Goal: Task Accomplishment & Management: Use online tool/utility

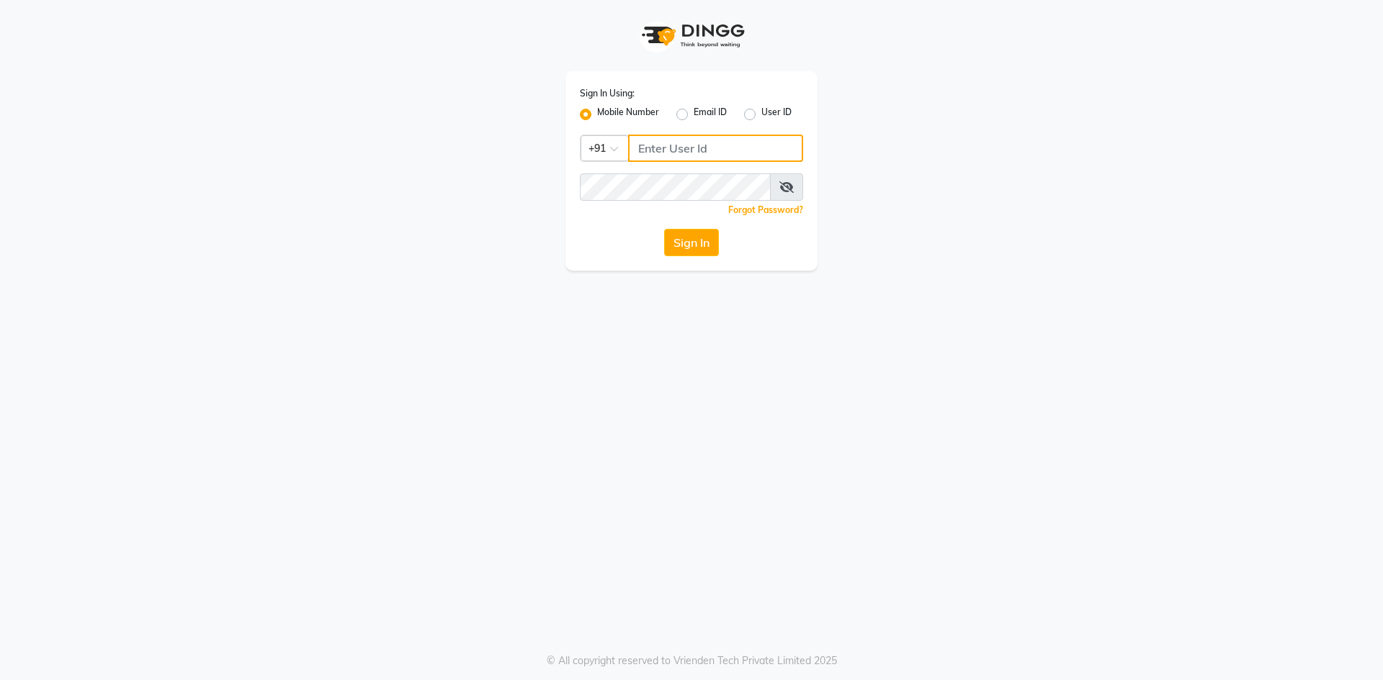
click at [652, 146] on input "Username" at bounding box center [715, 148] width 175 height 27
type input "8977719365"
click at [693, 249] on button "Sign In" at bounding box center [691, 242] width 55 height 27
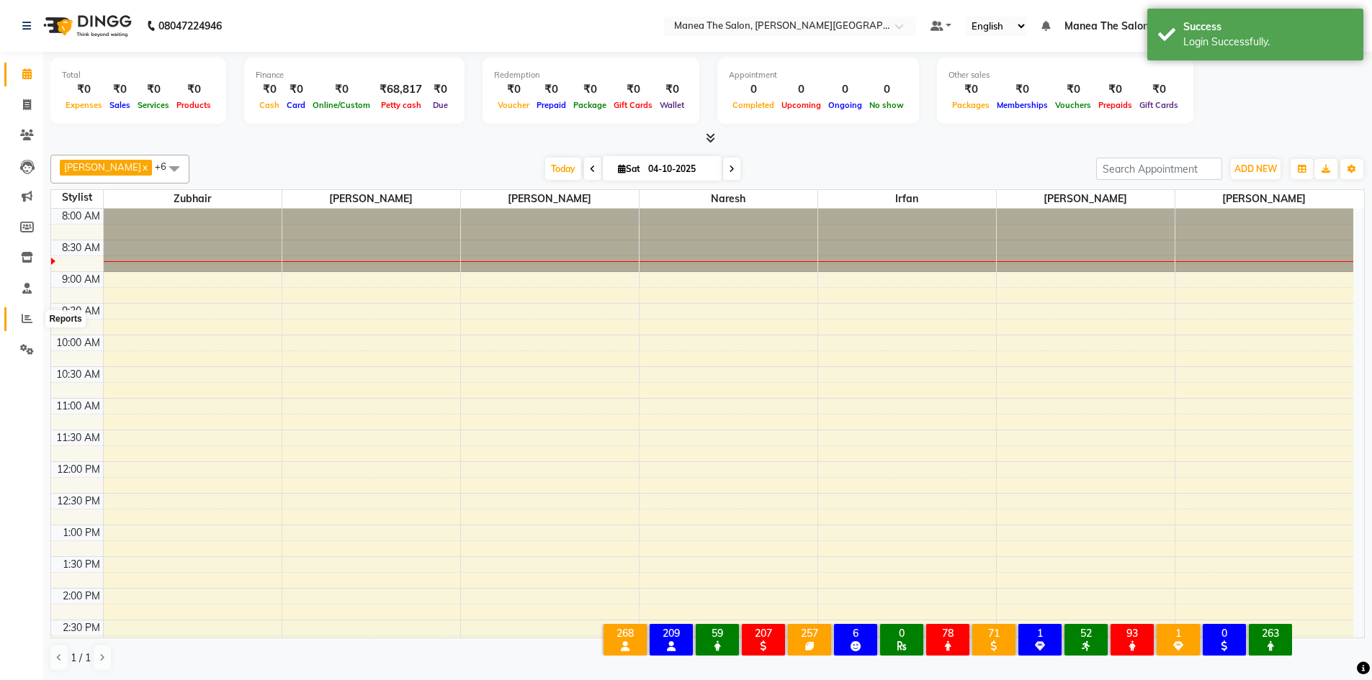
click at [27, 315] on icon at bounding box center [27, 318] width 11 height 11
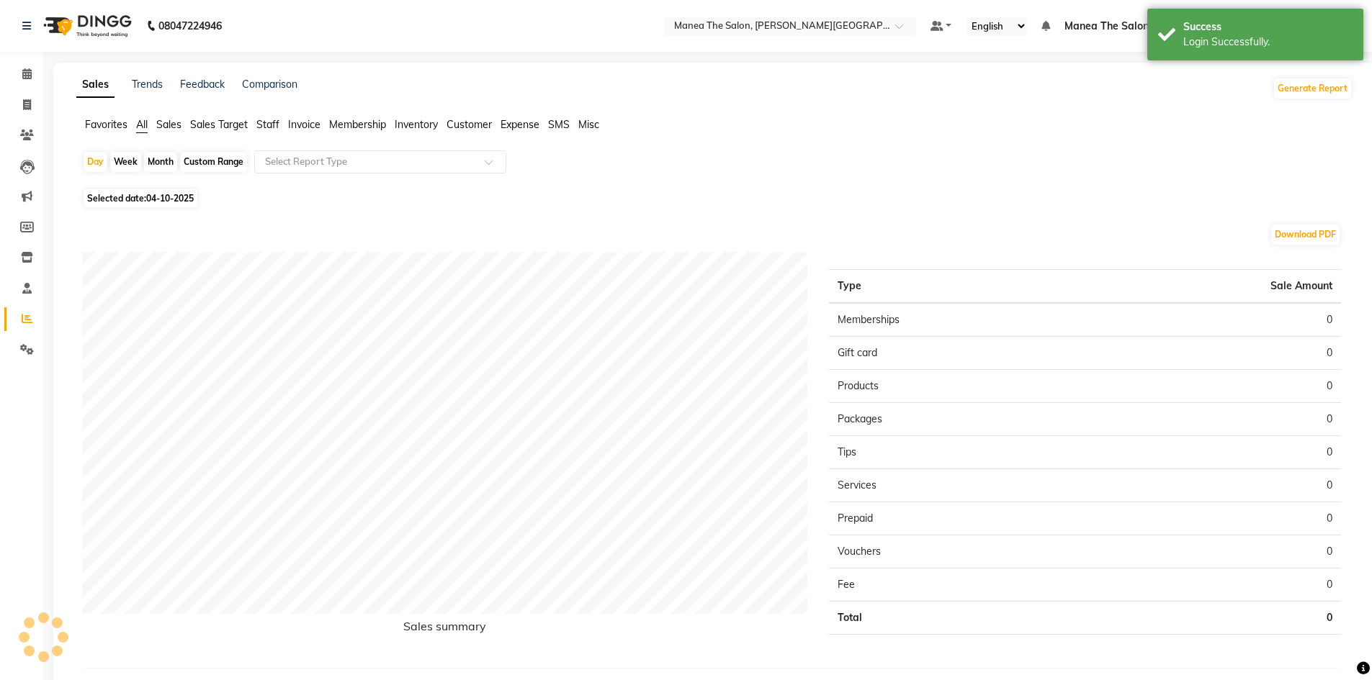
click at [151, 200] on span "04-10-2025" at bounding box center [170, 198] width 48 height 11
select select "10"
select select "2025"
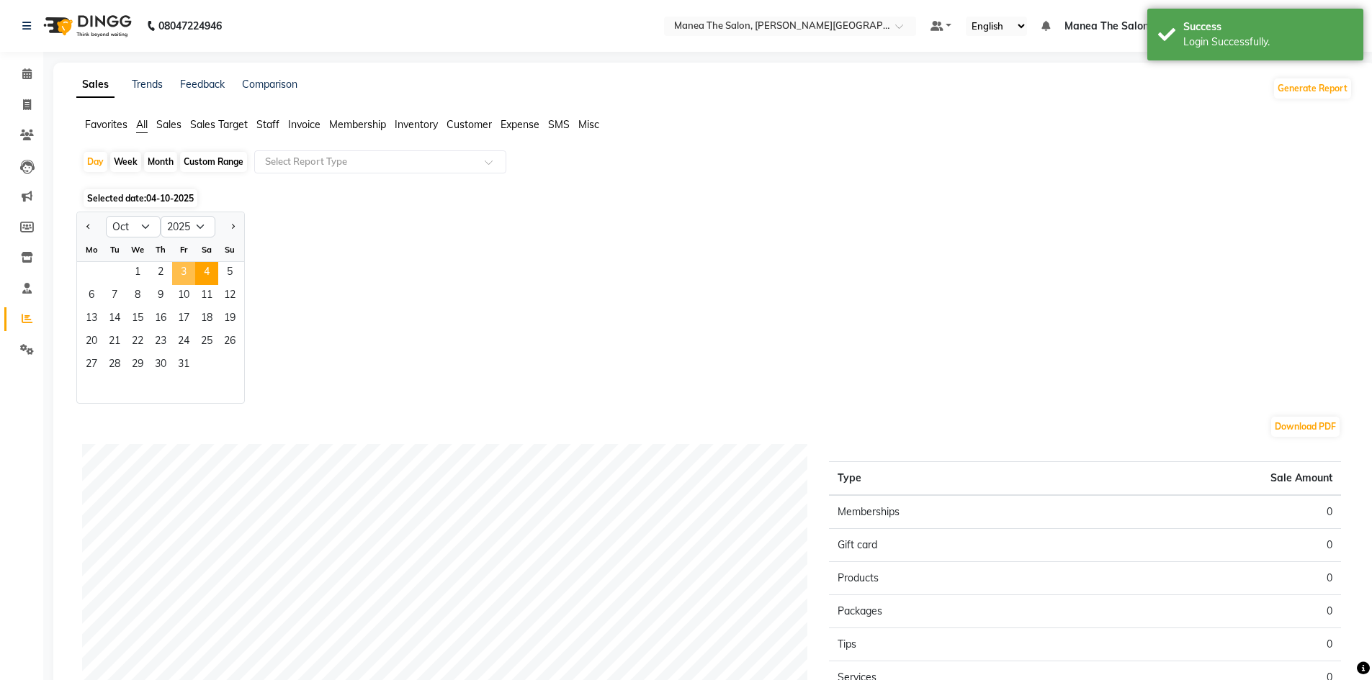
click at [184, 277] on span "3" at bounding box center [183, 273] width 23 height 23
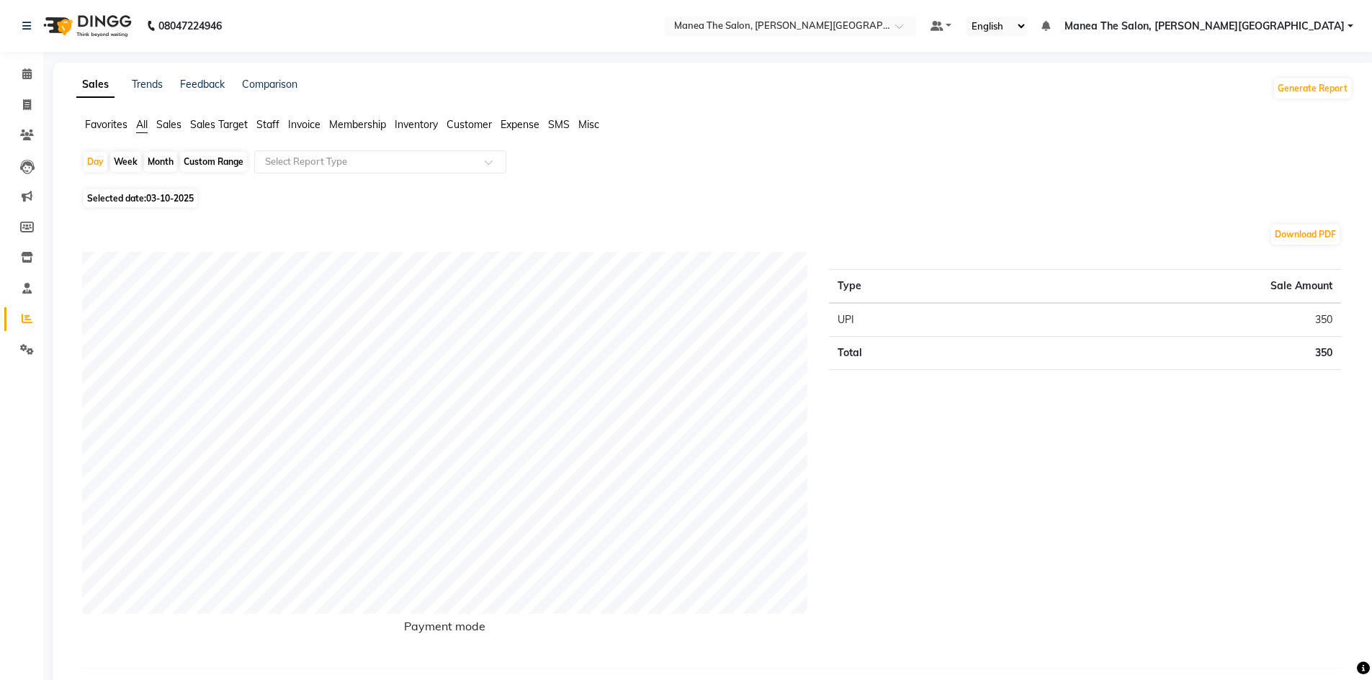
click at [158, 161] on div "Month" at bounding box center [160, 162] width 33 height 20
select select "10"
select select "2025"
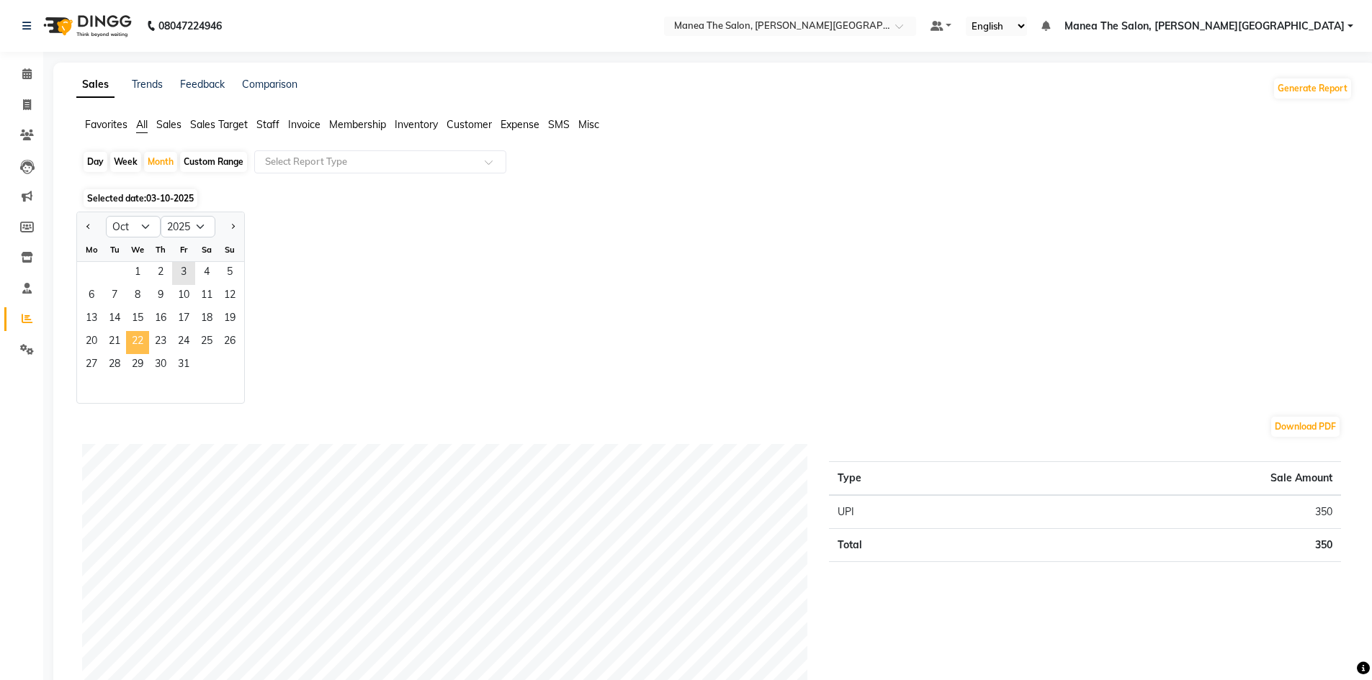
click at [145, 339] on span "22" at bounding box center [137, 342] width 23 height 23
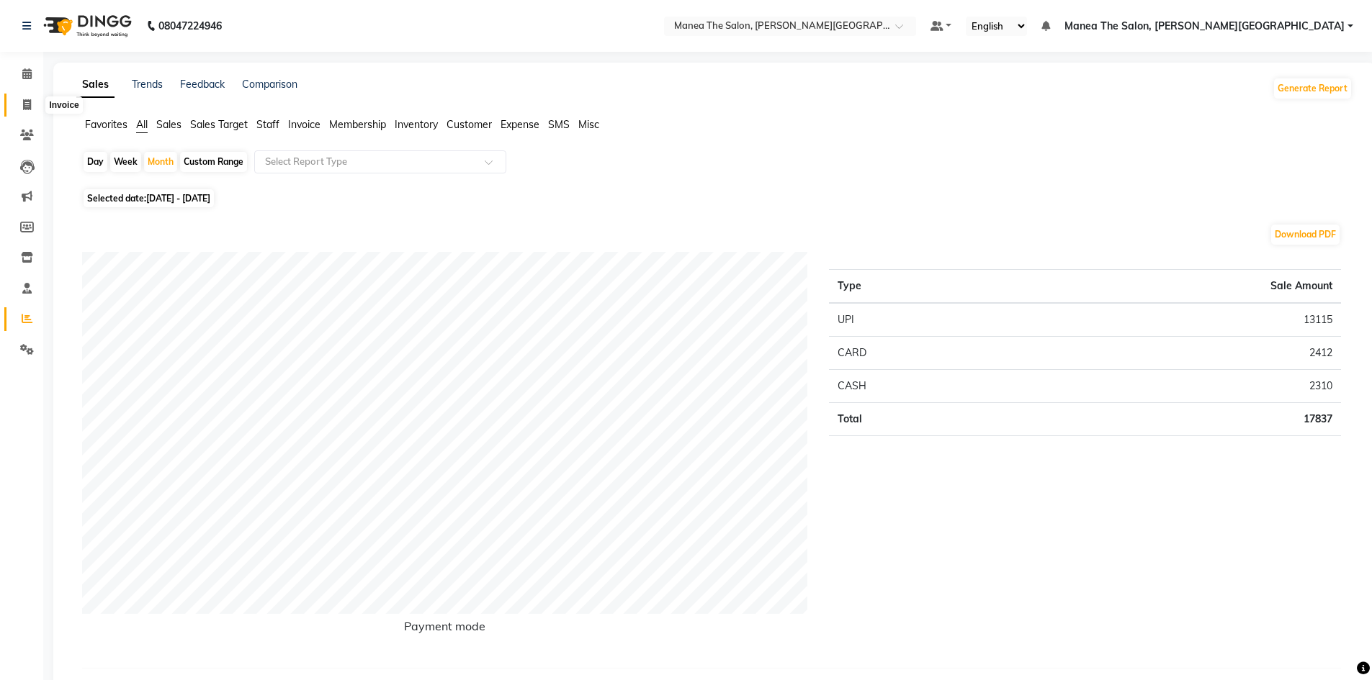
click at [27, 103] on icon at bounding box center [27, 104] width 8 height 11
select select "service"
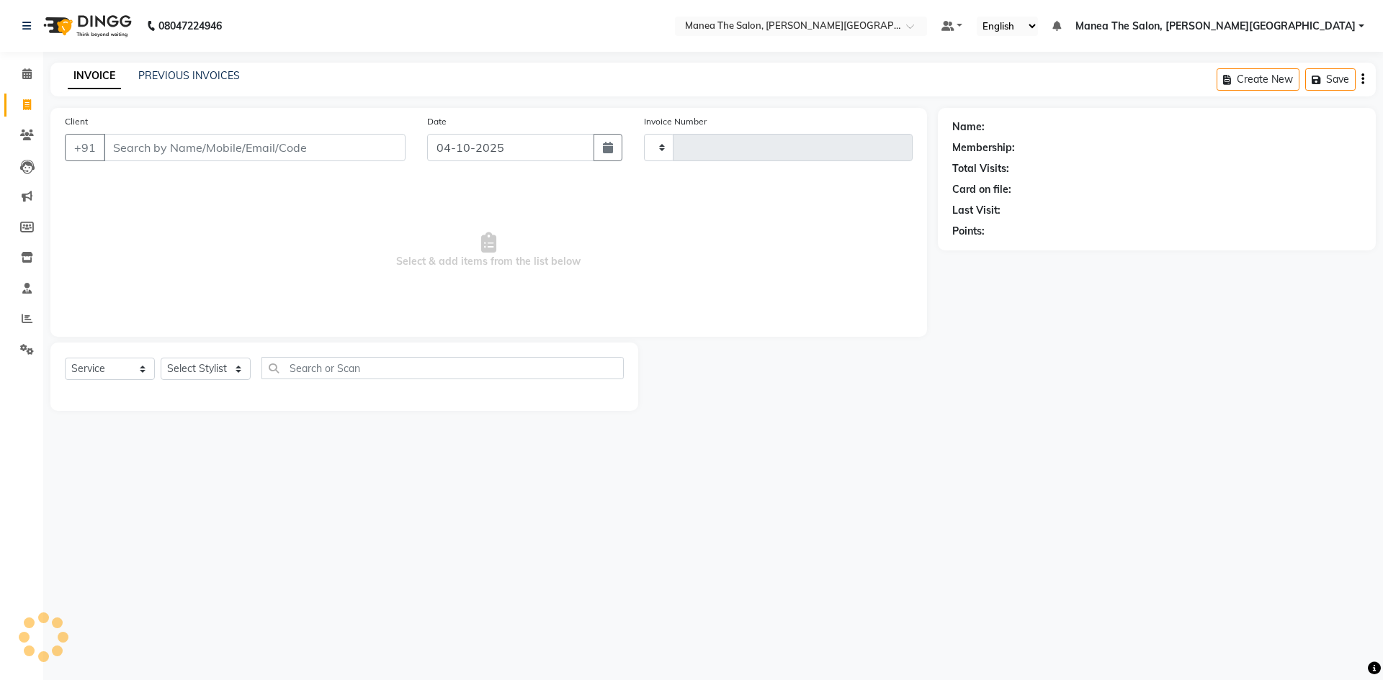
type input "0564"
select select "8762"
